Goal: Entertainment & Leisure: Consume media (video, audio)

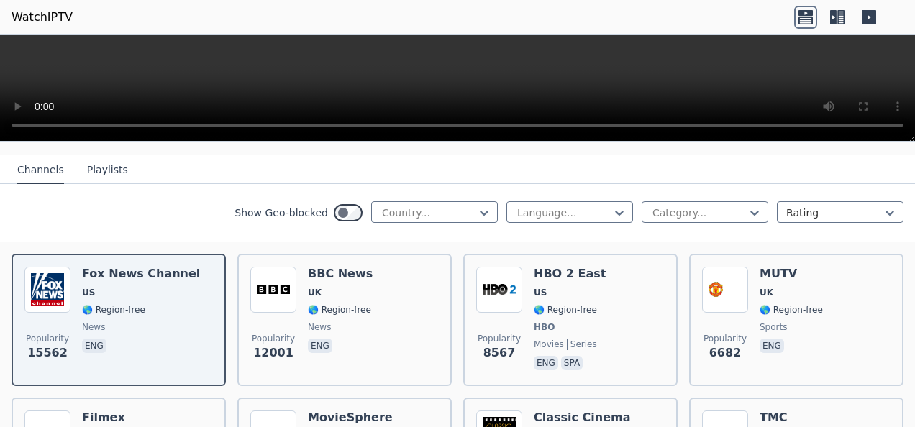
scroll to position [216, 0]
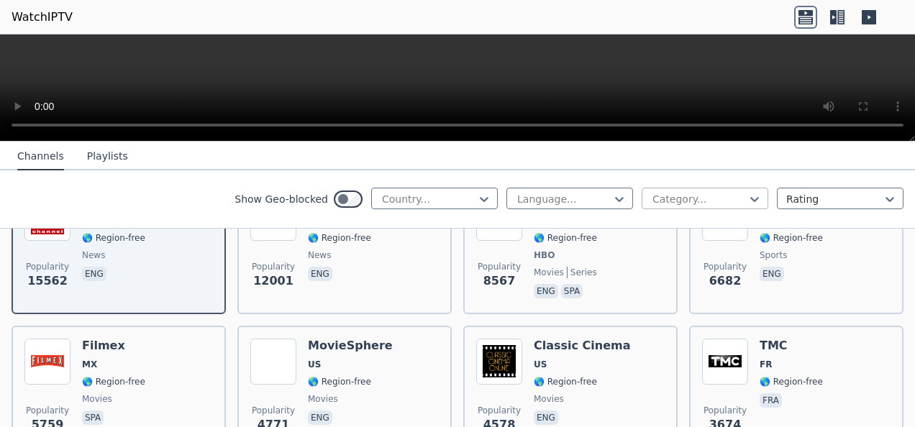
click at [670, 194] on div at bounding box center [699, 199] width 96 height 14
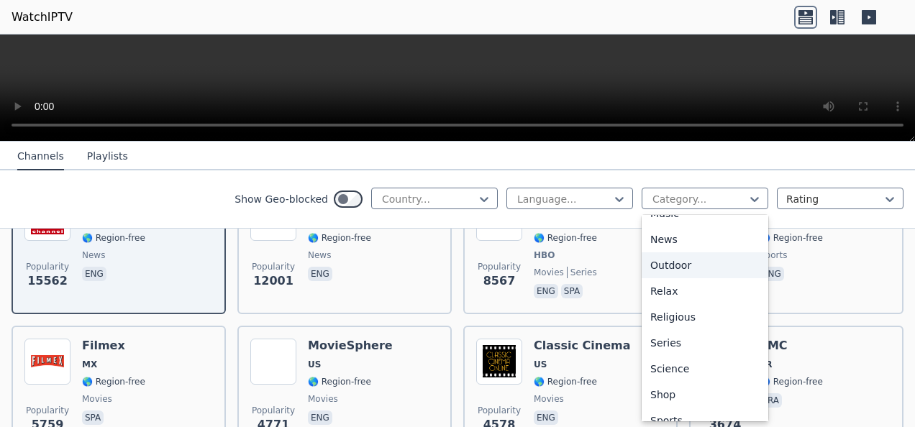
scroll to position [498, 0]
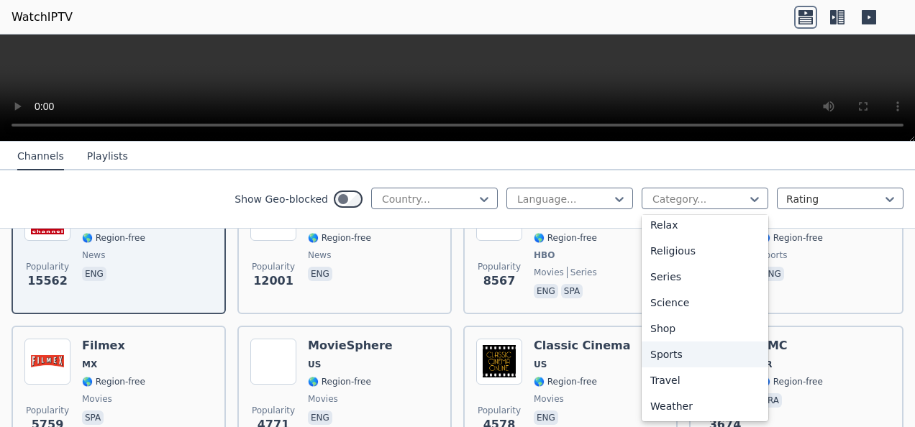
click at [655, 357] on div "Sports" at bounding box center [705, 355] width 127 height 26
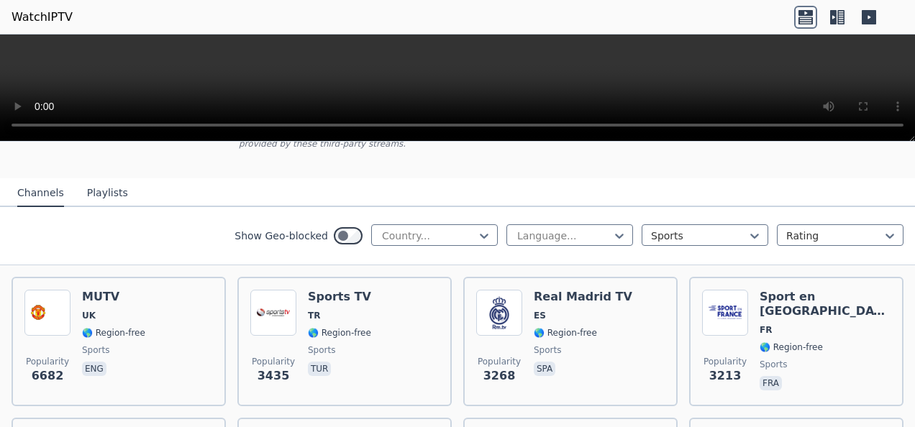
scroll to position [144, 0]
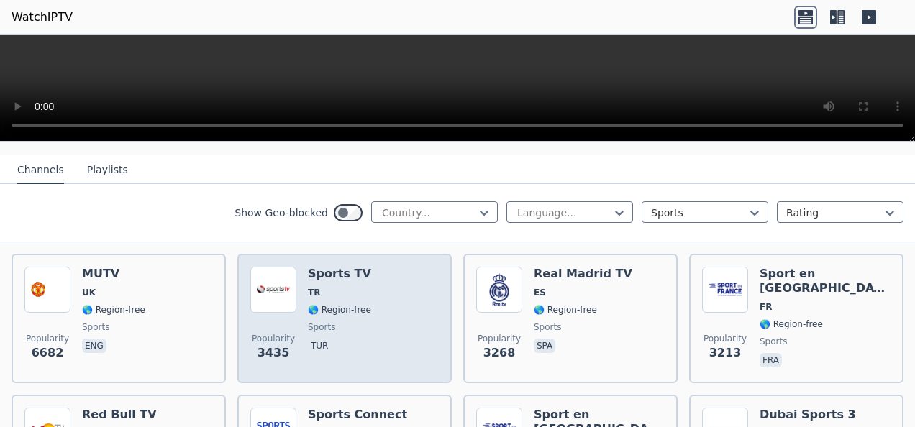
click at [323, 267] on h6 "Sports TV" at bounding box center [339, 274] width 63 height 14
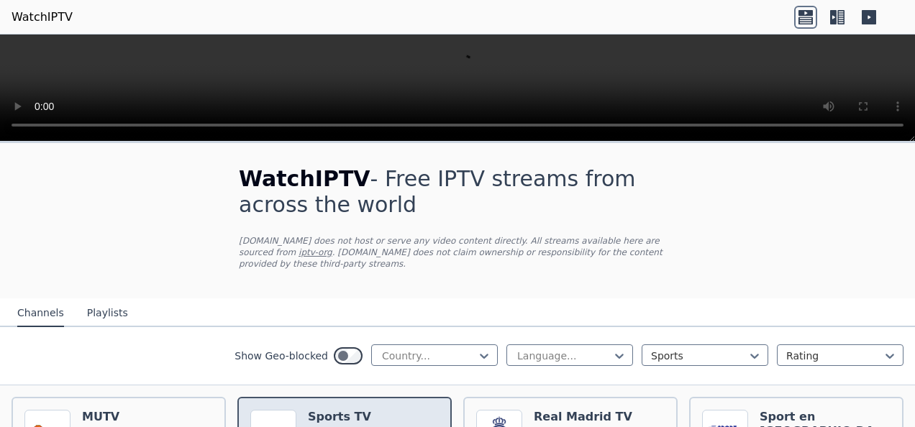
scroll to position [0, 0]
click at [99, 305] on button "Playlists" at bounding box center [107, 314] width 41 height 27
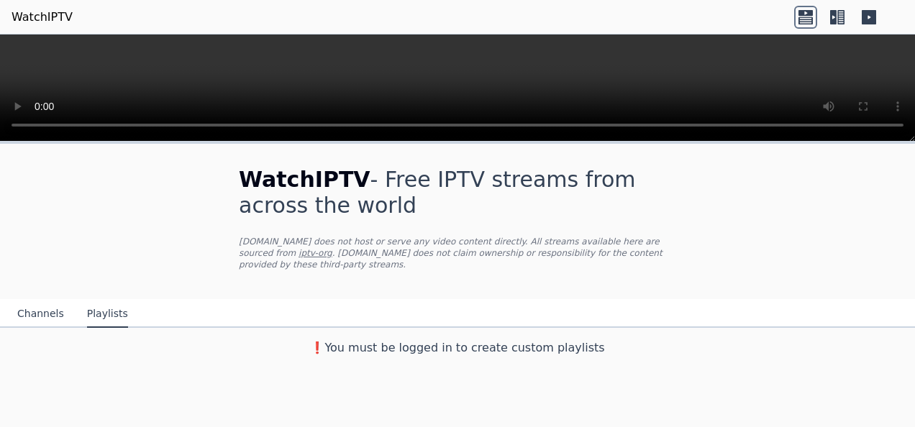
click at [30, 304] on button "Channels" at bounding box center [40, 314] width 47 height 27
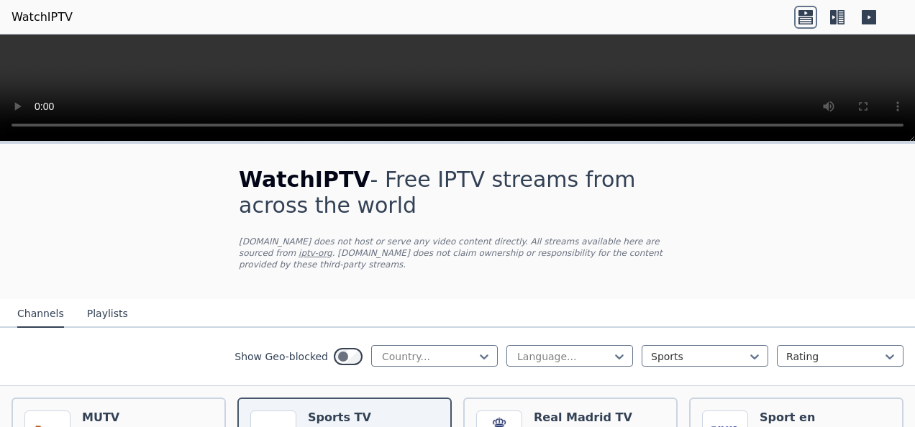
click at [867, 15] on icon at bounding box center [869, 17] width 14 height 14
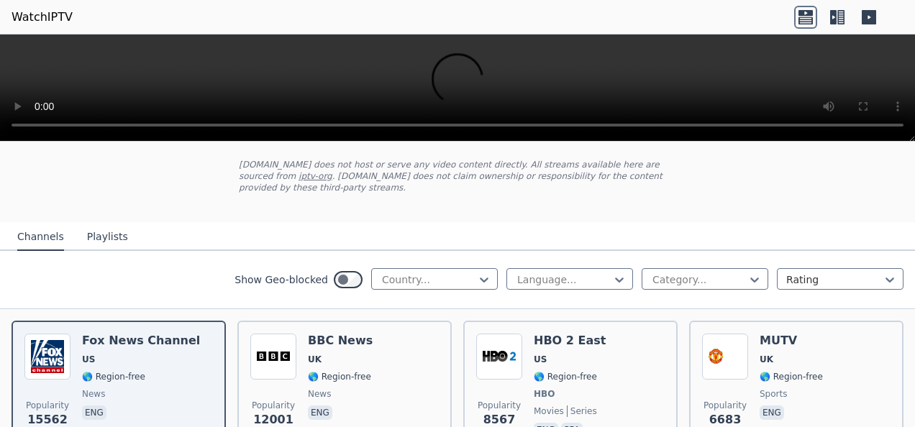
scroll to position [288, 0]
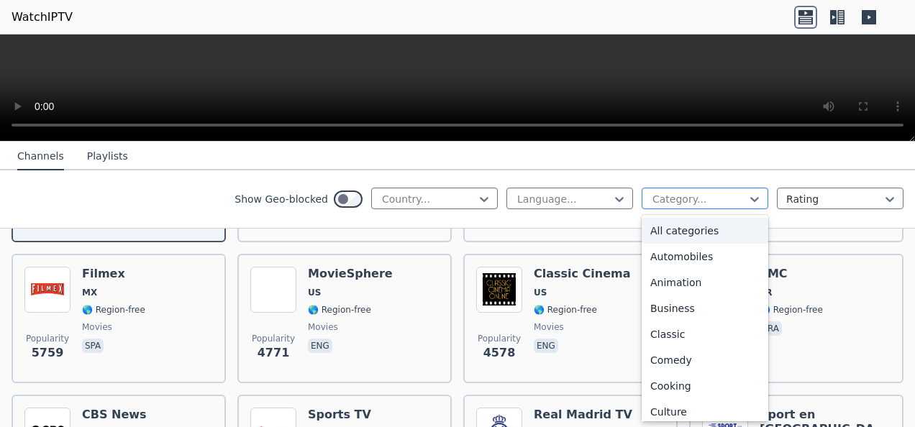
click at [669, 196] on div at bounding box center [699, 199] width 96 height 14
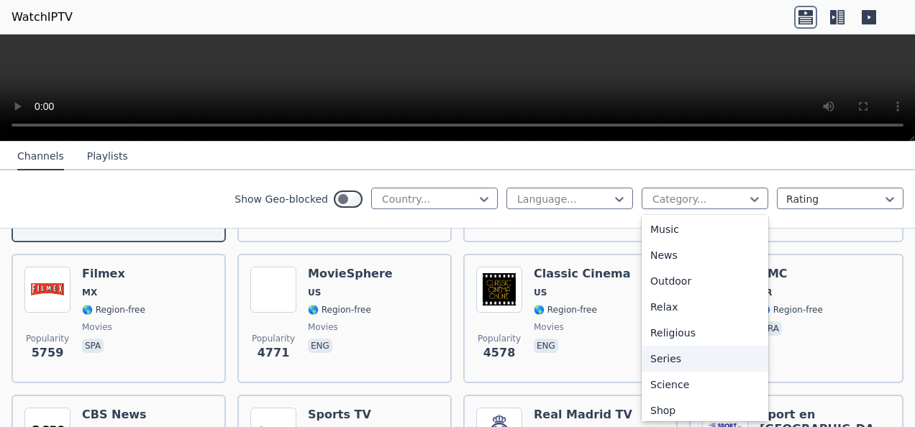
scroll to position [498, 0]
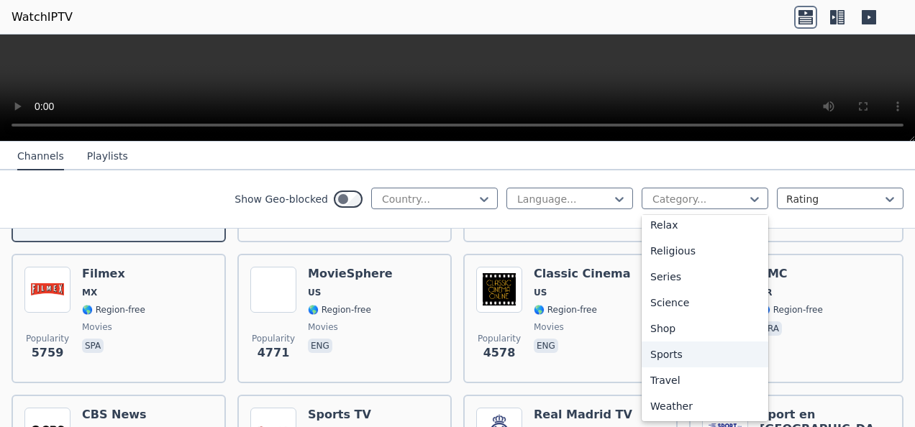
click at [654, 357] on div "Sports" at bounding box center [705, 355] width 127 height 26
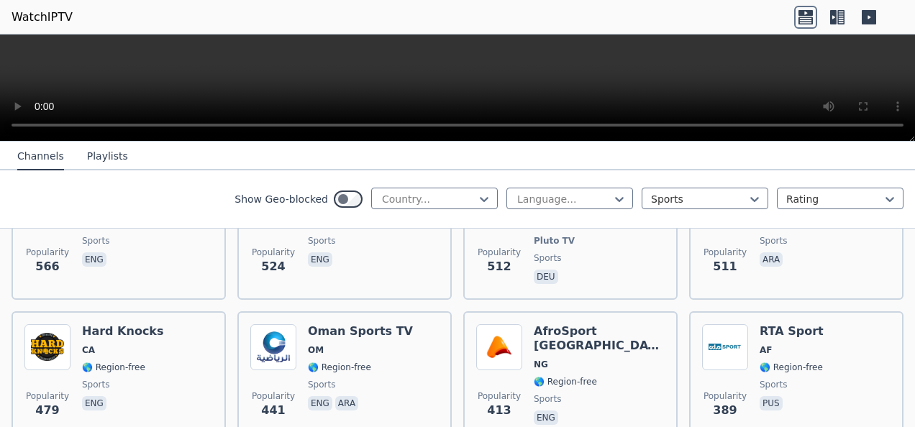
scroll to position [1367, 0]
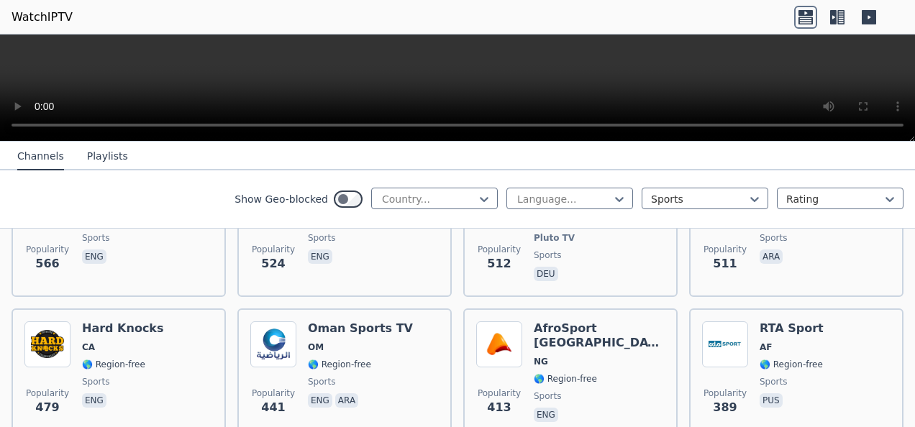
click at [777, 156] on nav "Channels Playlists" at bounding box center [457, 156] width 915 height 29
drag, startPoint x: 197, startPoint y: 92, endPoint x: 141, endPoint y: 63, distance: 63.1
click at [141, 63] on video at bounding box center [457, 88] width 915 height 107
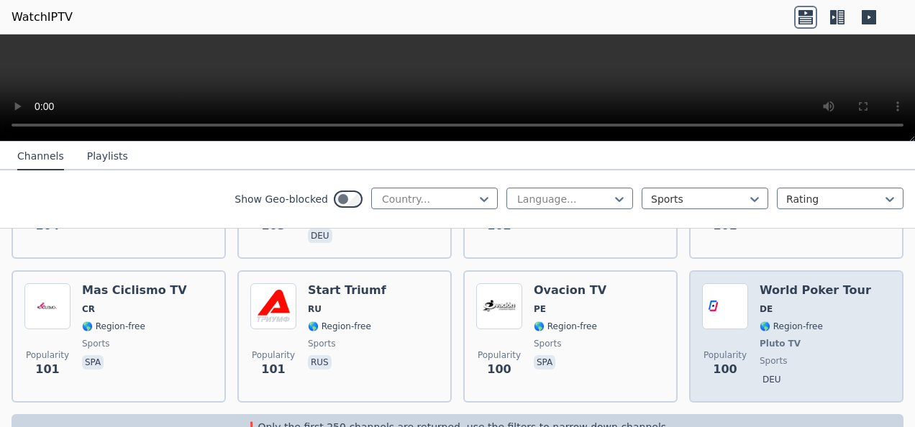
scroll to position [3991, 0]
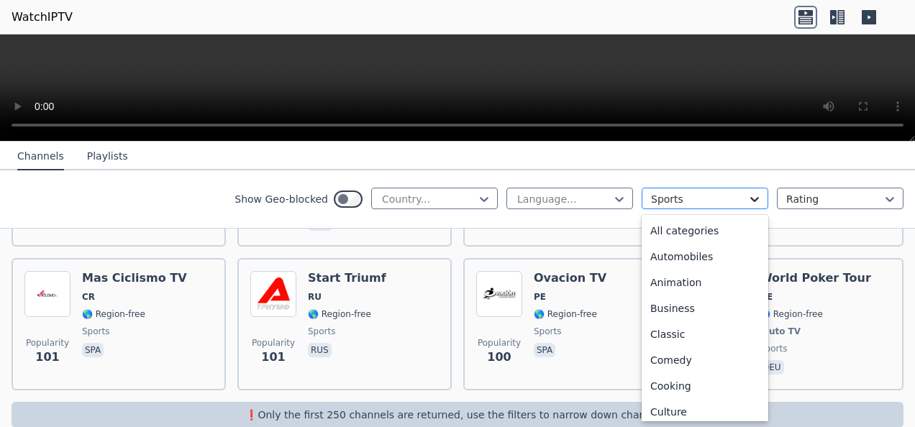
click at [748, 194] on icon at bounding box center [755, 199] width 14 height 14
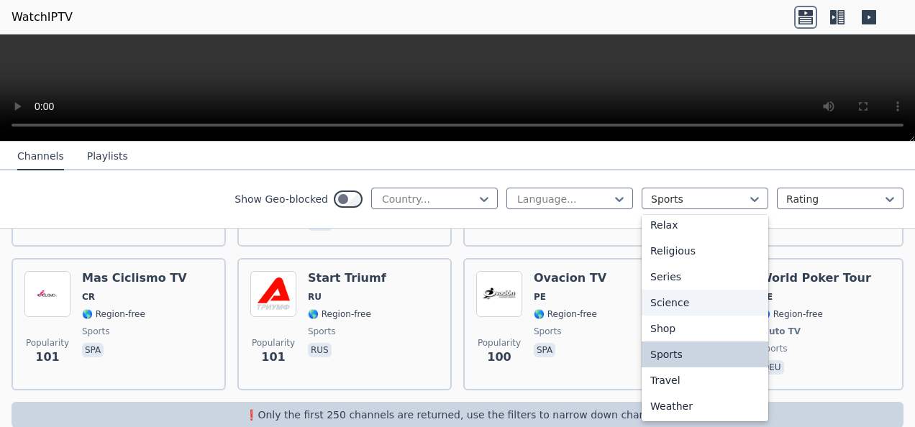
scroll to position [282, 0]
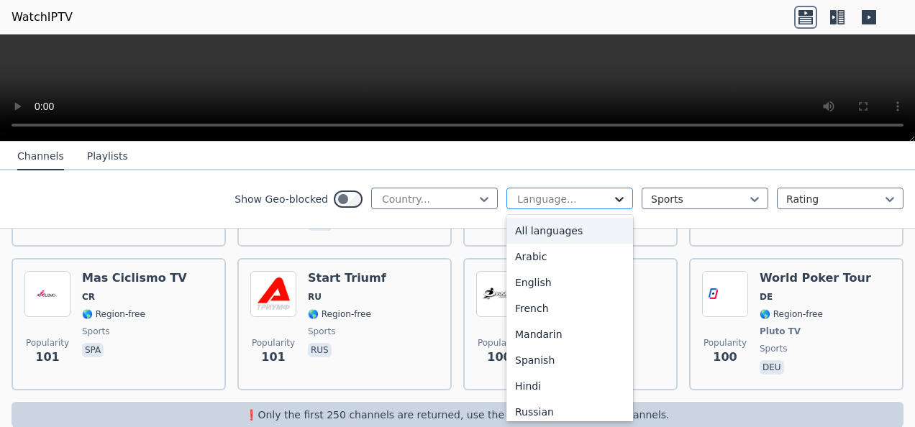
click at [612, 196] on icon at bounding box center [619, 199] width 14 height 14
click at [524, 284] on div "English" at bounding box center [570, 283] width 127 height 26
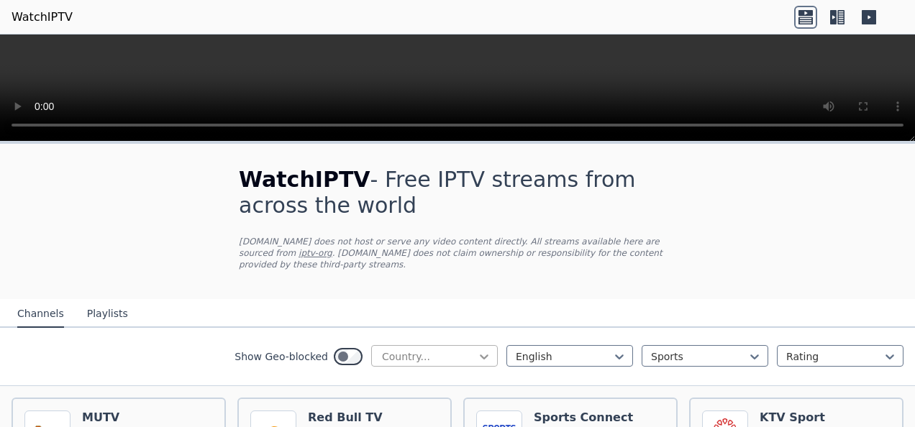
click at [477, 350] on icon at bounding box center [484, 357] width 14 height 14
click at [404, 381] on div "All countries" at bounding box center [434, 389] width 127 height 26
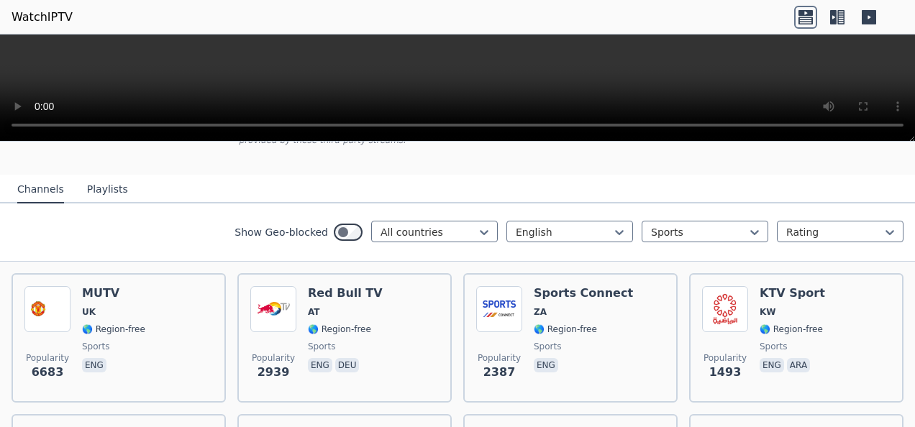
scroll to position [144, 0]
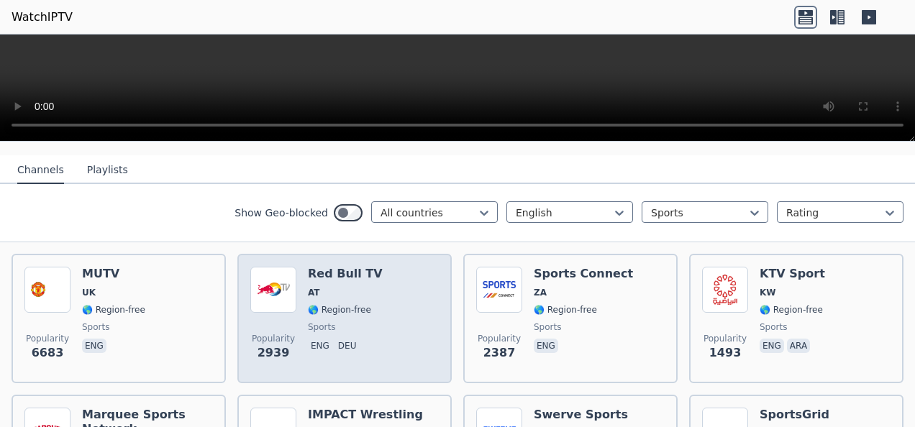
click at [341, 267] on h6 "Red Bull TV" at bounding box center [345, 274] width 75 height 14
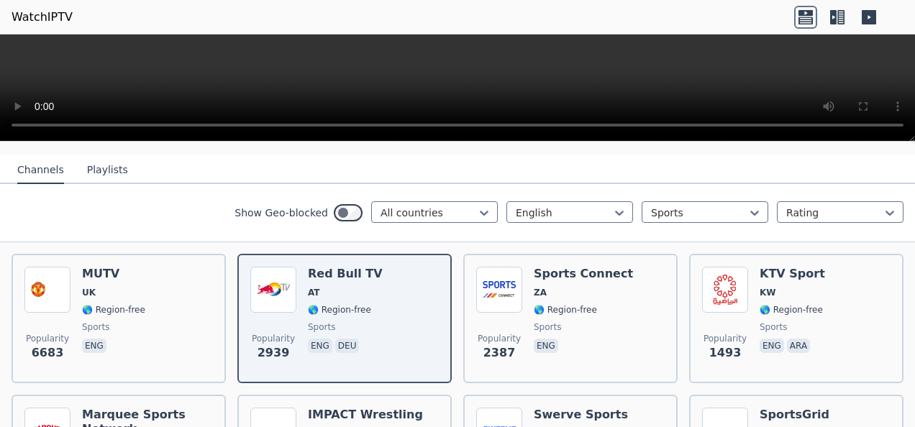
click at [870, 16] on icon at bounding box center [869, 17] width 23 height 23
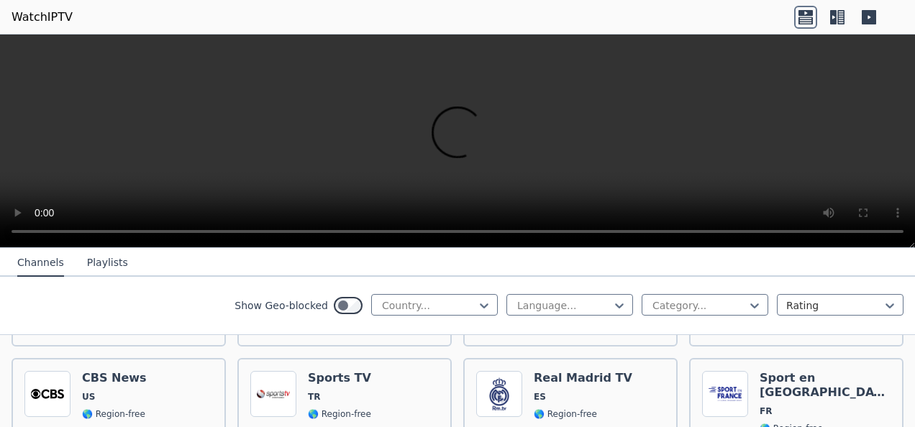
scroll to position [432, 0]
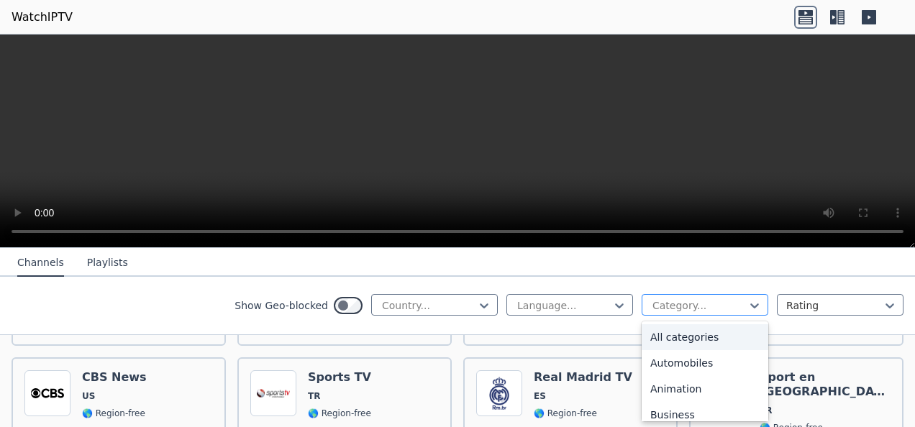
click at [669, 304] on div at bounding box center [699, 306] width 96 height 14
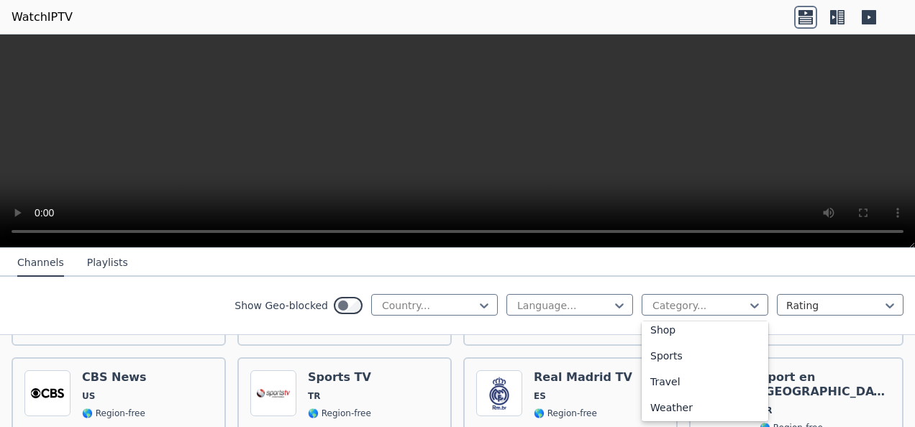
scroll to position [605, 0]
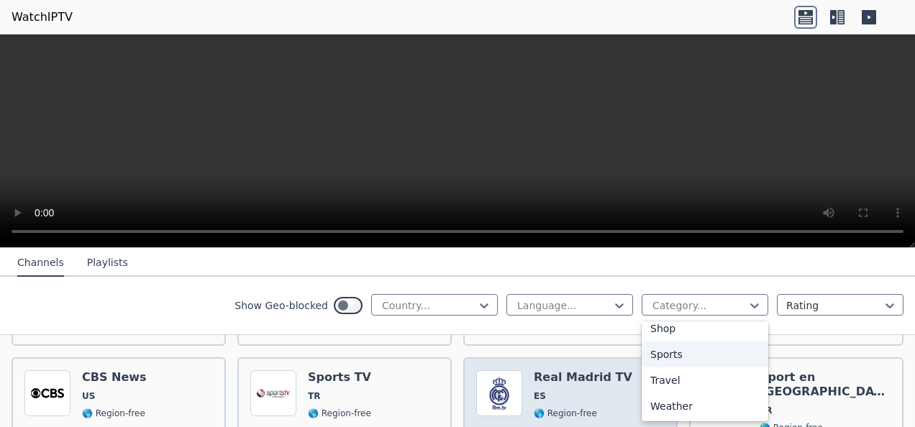
click at [657, 353] on div "Sports" at bounding box center [705, 355] width 127 height 26
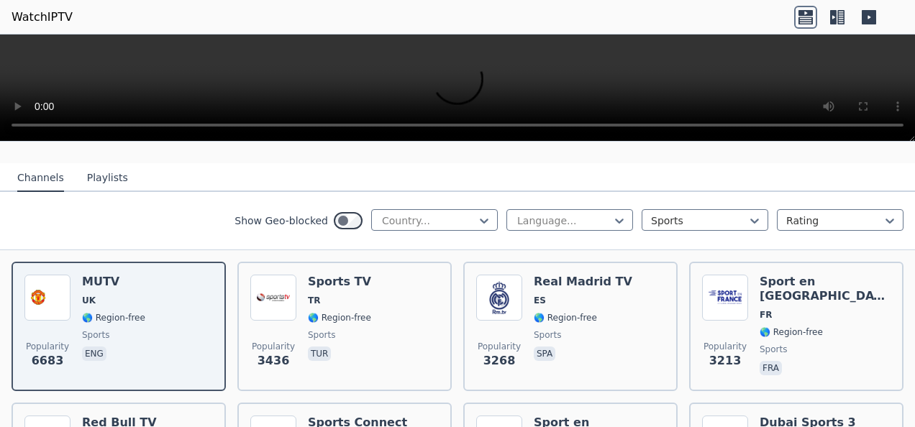
scroll to position [216, 0]
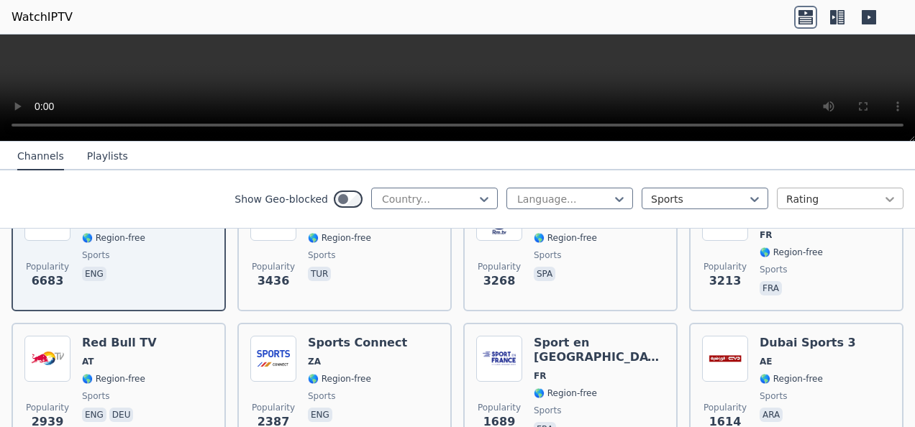
click at [883, 198] on icon at bounding box center [890, 199] width 14 height 14
click at [566, 197] on div at bounding box center [564, 199] width 96 height 14
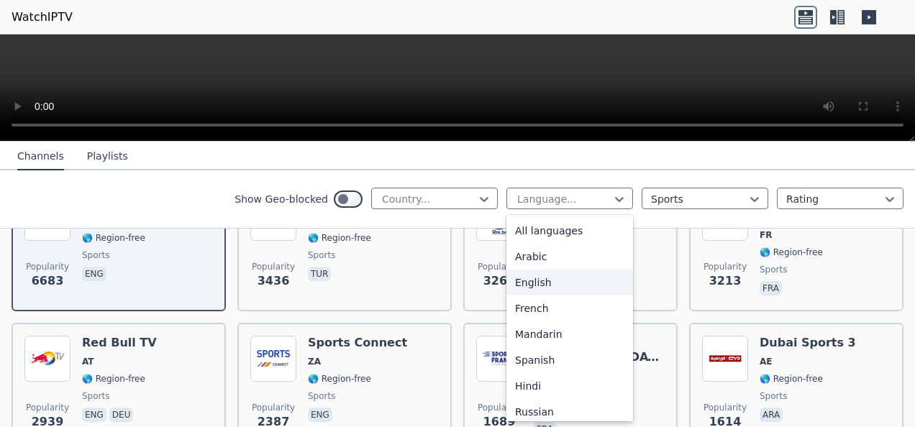
click at [525, 284] on div "English" at bounding box center [570, 283] width 127 height 26
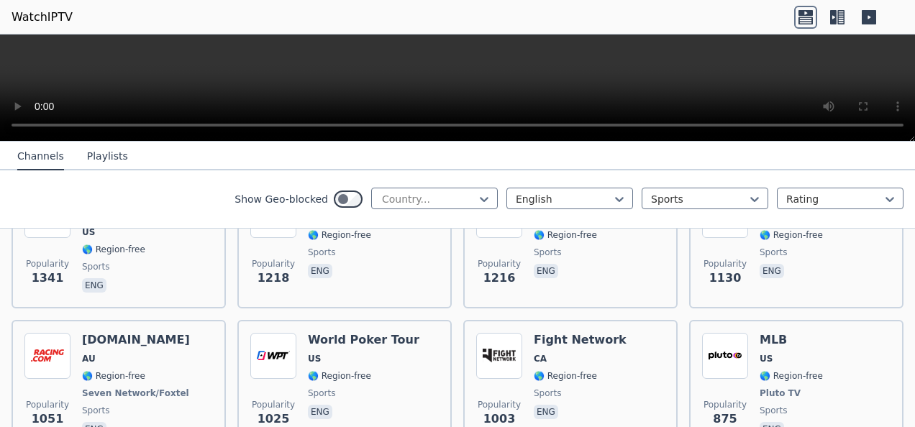
scroll to position [144, 0]
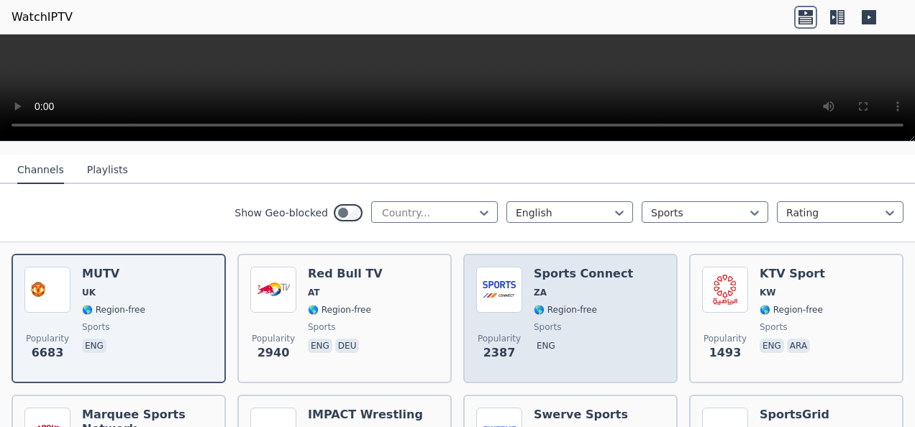
drag, startPoint x: 579, startPoint y: 263, endPoint x: 561, endPoint y: 267, distance: 17.6
click at [561, 267] on h6 "Sports Connect" at bounding box center [583, 274] width 99 height 14
